Goal: Transaction & Acquisition: Purchase product/service

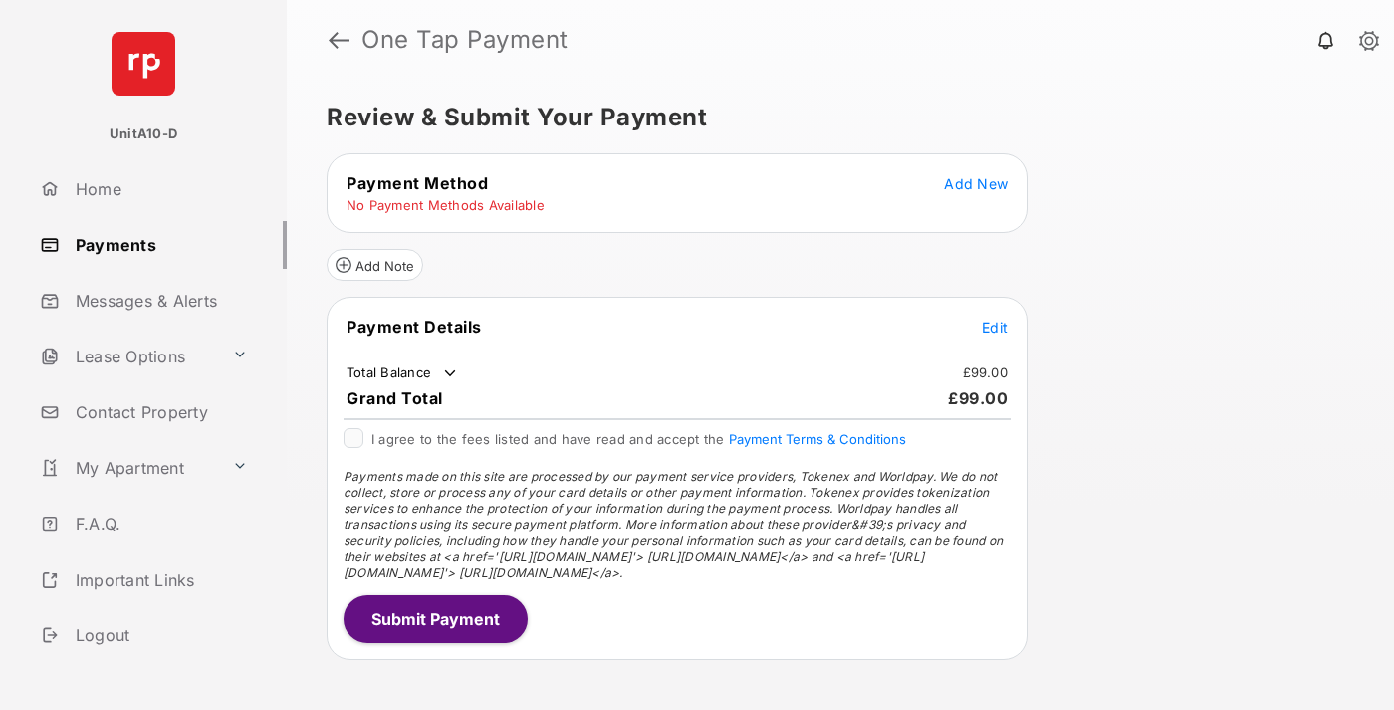
click at [976, 183] on span "Add New" at bounding box center [976, 183] width 64 height 17
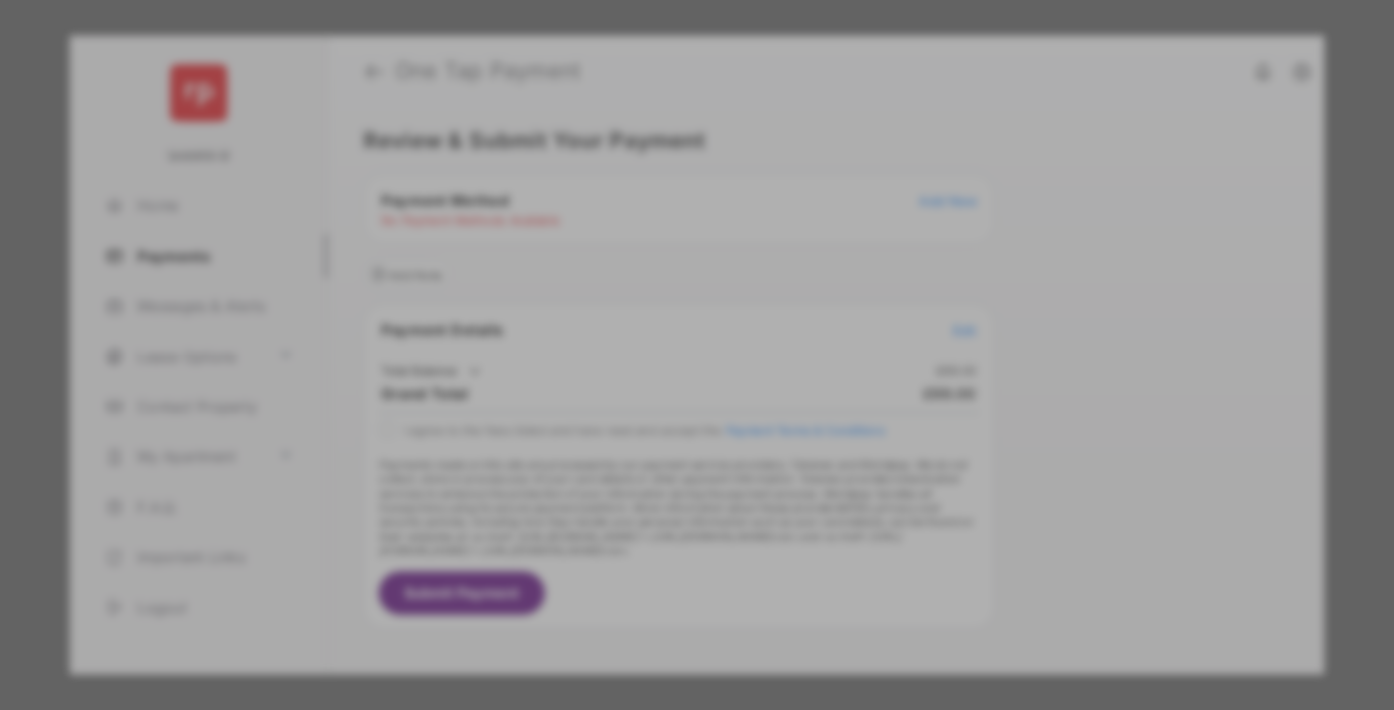
click at [693, 354] on div "BACS Direct Debit" at bounding box center [697, 362] width 446 height 38
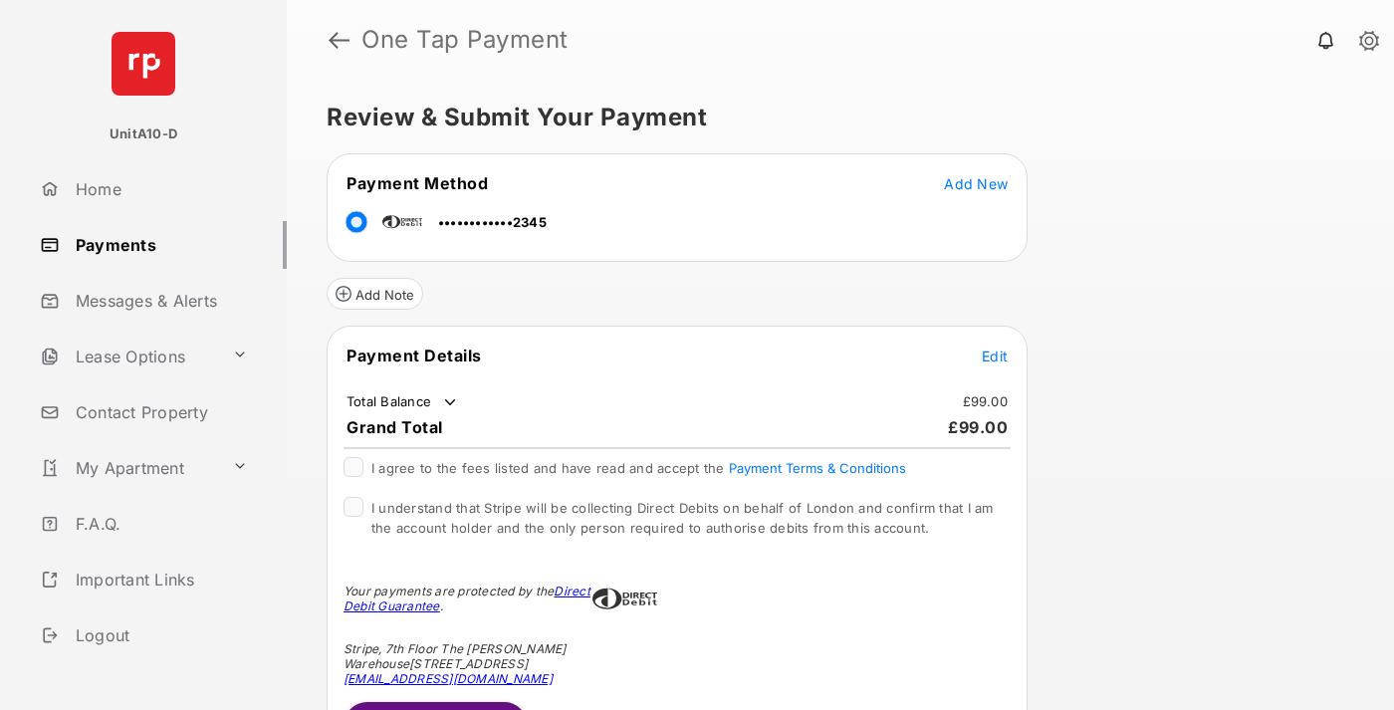
click at [995, 355] on span "Edit" at bounding box center [995, 355] width 26 height 17
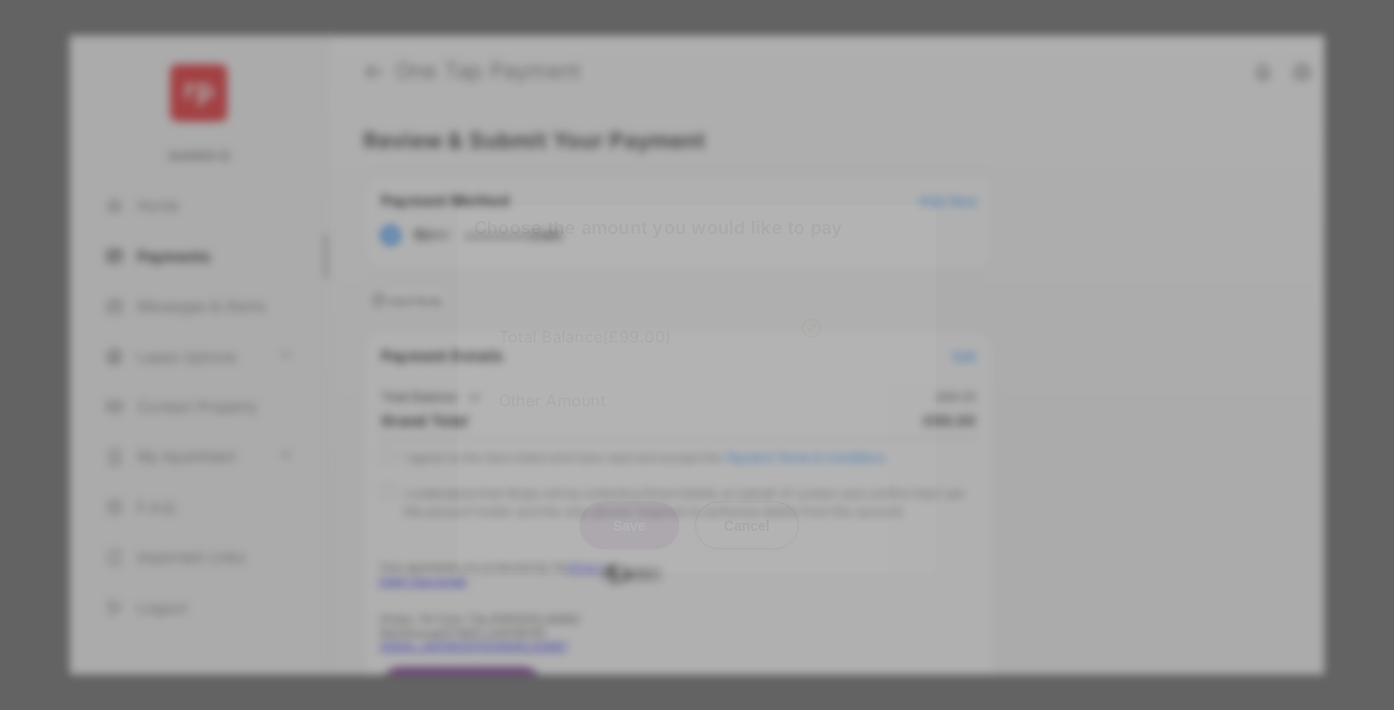
click at [660, 391] on div "Other Amount" at bounding box center [660, 399] width 323 height 34
type input "***"
click at [629, 532] on button "Save" at bounding box center [629, 525] width 100 height 48
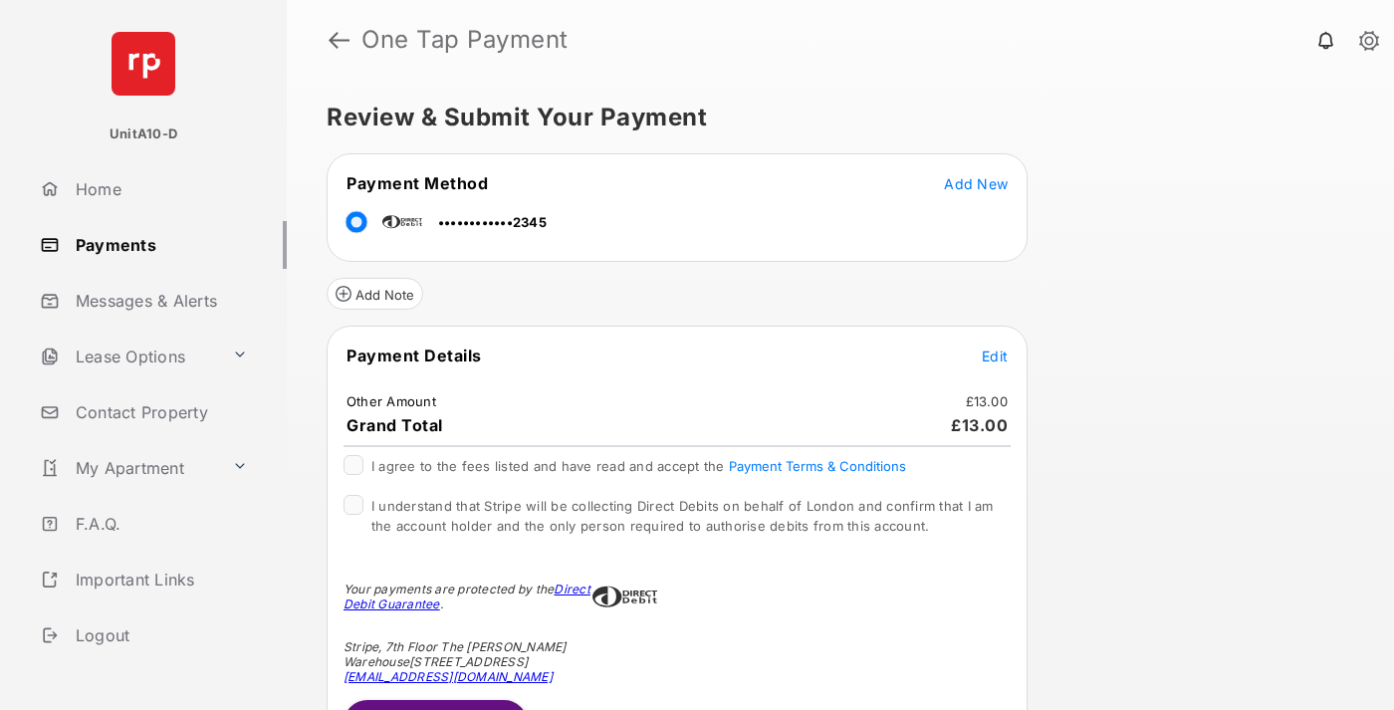
click at [995, 355] on span "Edit" at bounding box center [995, 355] width 26 height 17
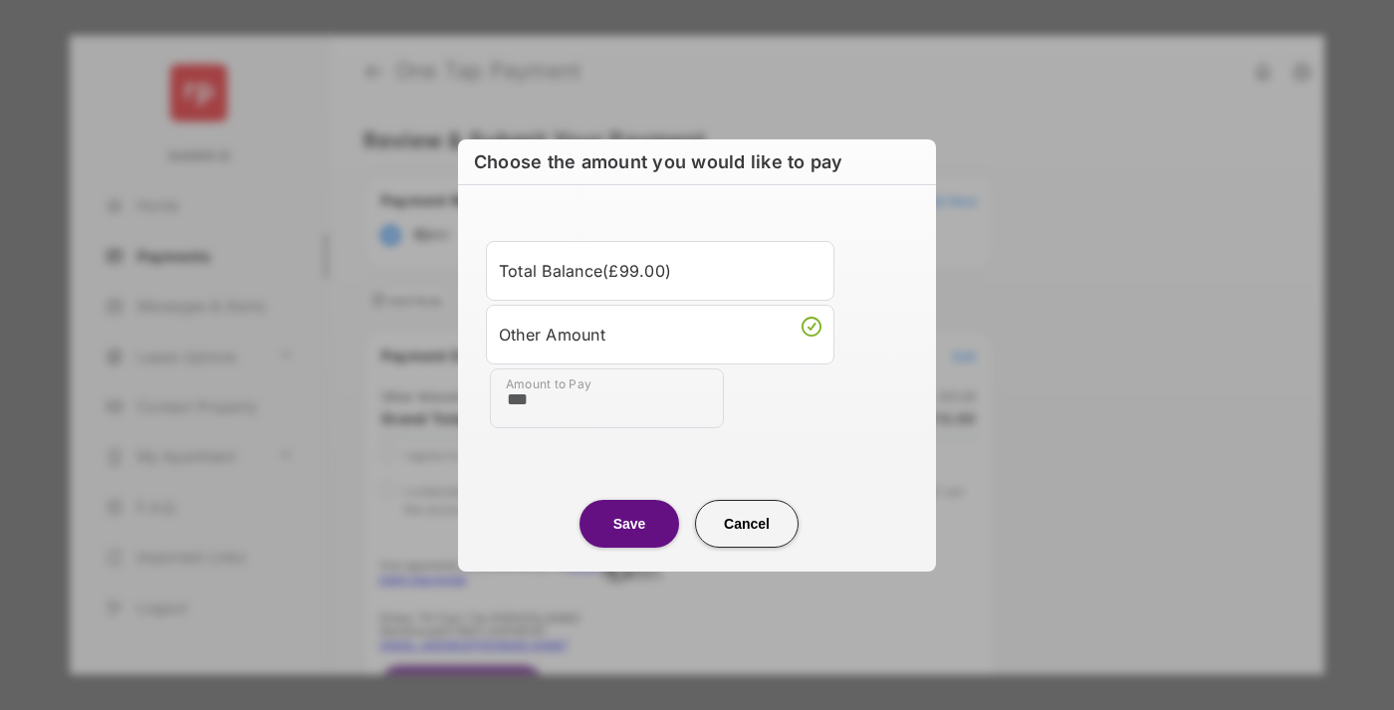
click at [629, 523] on button "Save" at bounding box center [629, 524] width 100 height 48
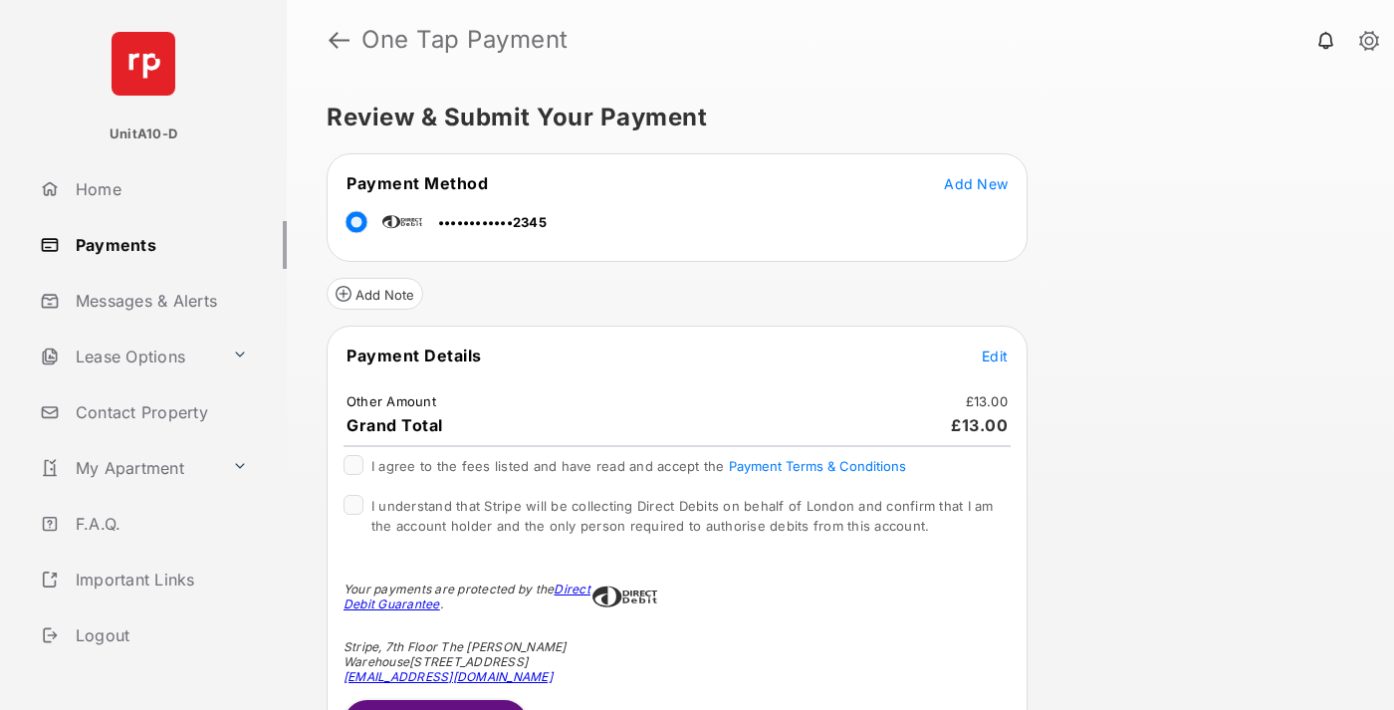
click at [434, 704] on button "Submit Payment" at bounding box center [435, 724] width 184 height 48
